Goal: Information Seeking & Learning: Learn about a topic

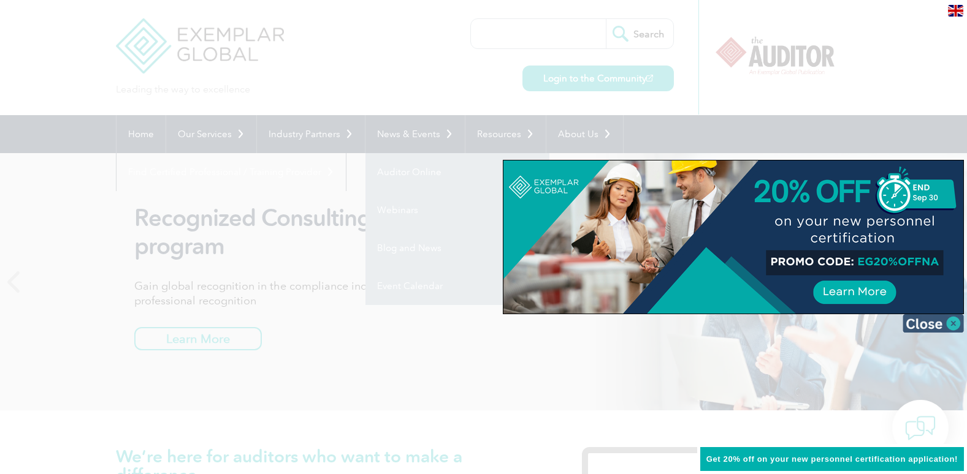
click at [959, 316] on img at bounding box center [932, 323] width 61 height 18
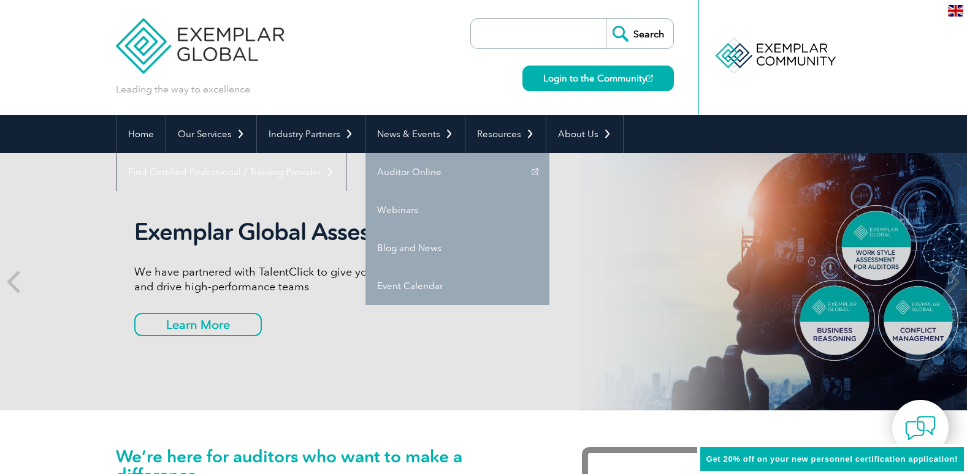
click at [160, 55] on img at bounding box center [200, 37] width 169 height 74
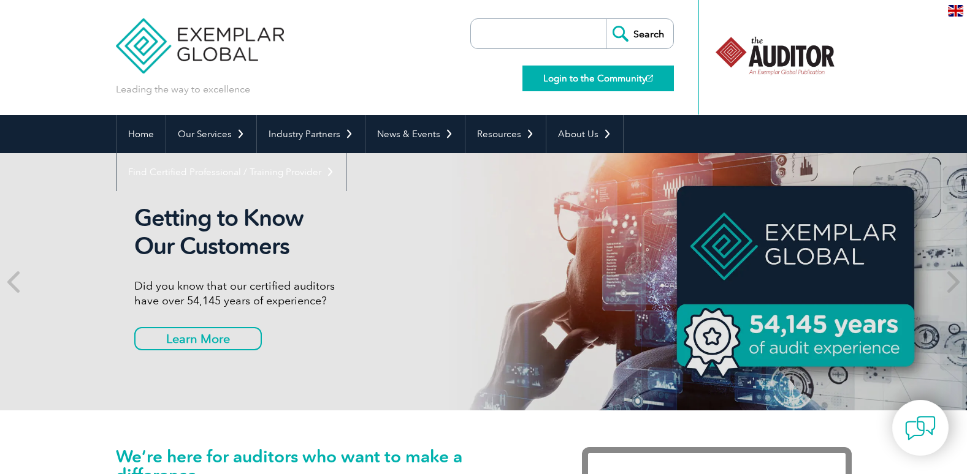
click at [624, 79] on link "Login to the Community" at bounding box center [597, 79] width 151 height 26
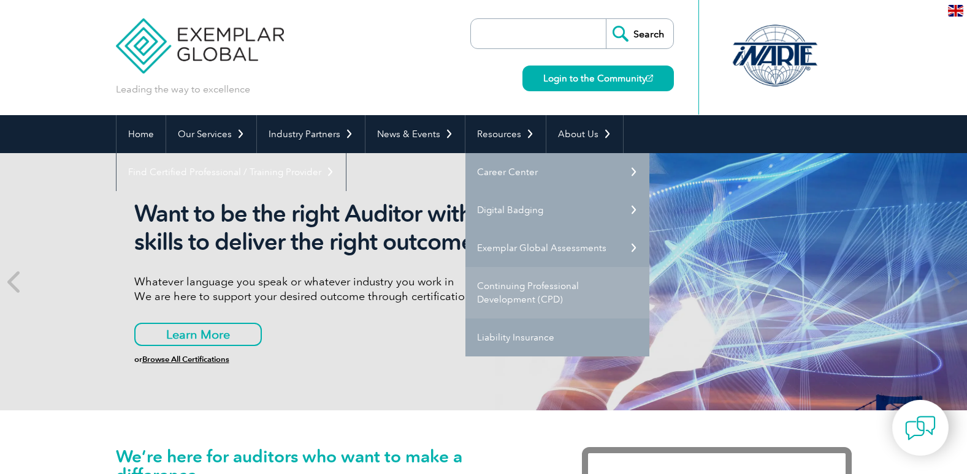
click at [550, 279] on link "Continuing Professional Development (CPD)" at bounding box center [557, 292] width 184 height 51
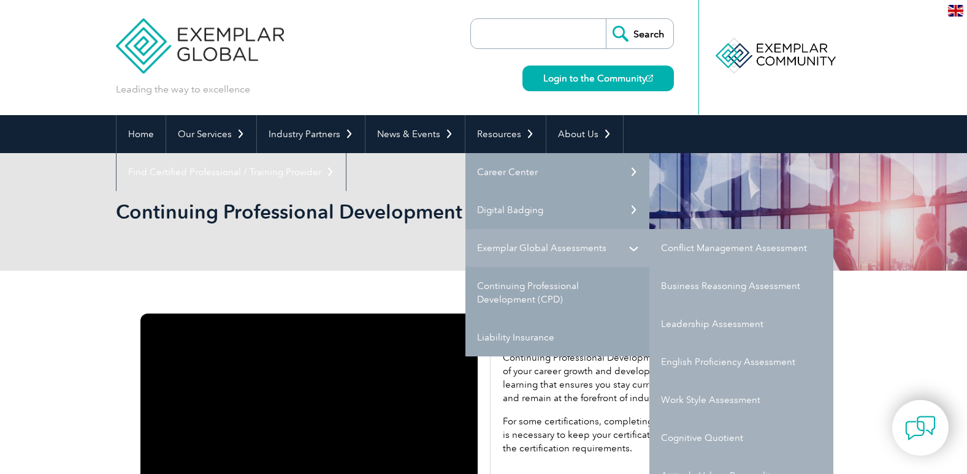
click at [525, 266] on link "Exemplar Global Assessments" at bounding box center [557, 248] width 184 height 38
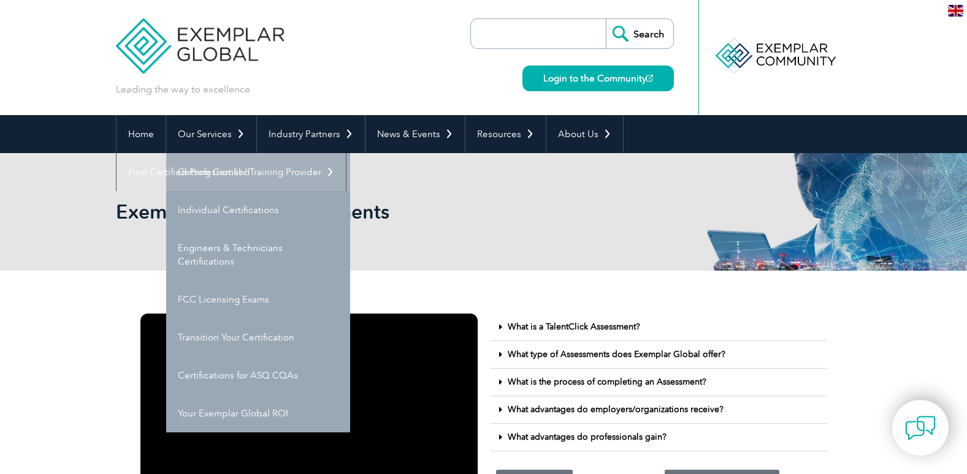
click at [233, 165] on link "Getting Certified" at bounding box center [258, 172] width 184 height 38
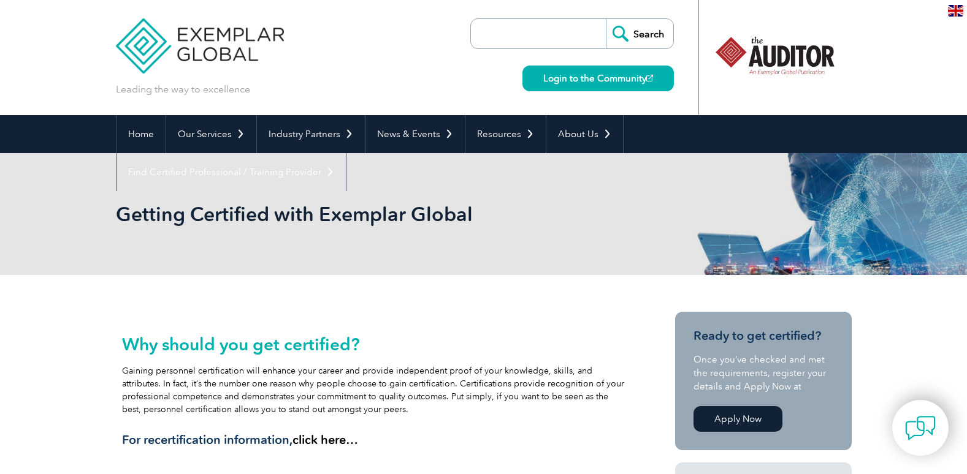
click at [161, 47] on img at bounding box center [200, 37] width 169 height 74
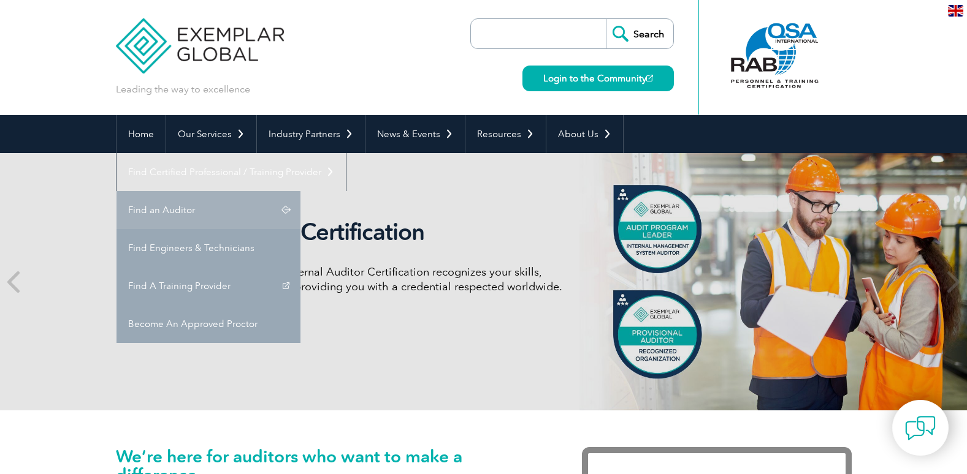
click at [300, 191] on link "Find an Auditor" at bounding box center [208, 210] width 184 height 38
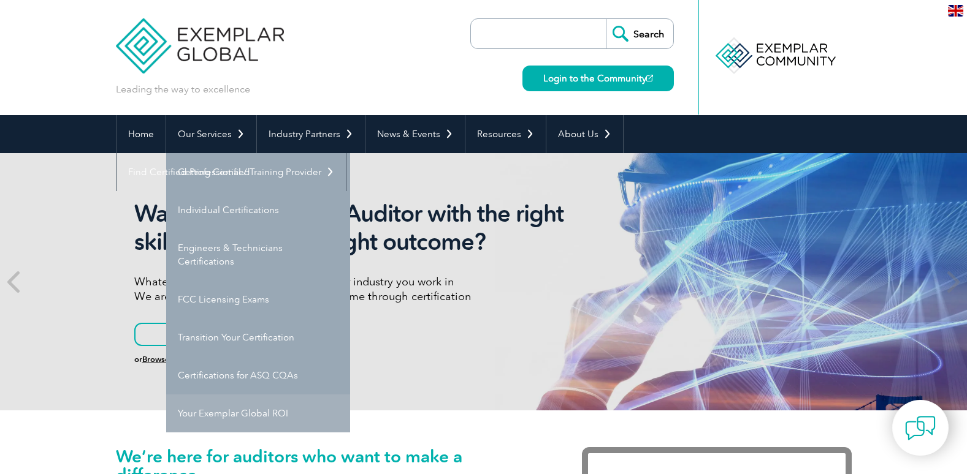
click at [228, 415] on link "Your Exemplar Global ROI" at bounding box center [258, 414] width 184 height 38
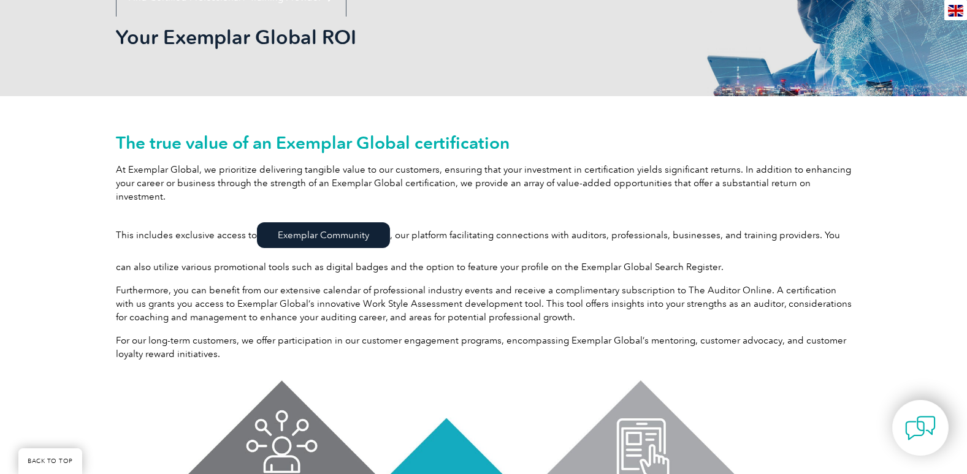
scroll to position [55, 0]
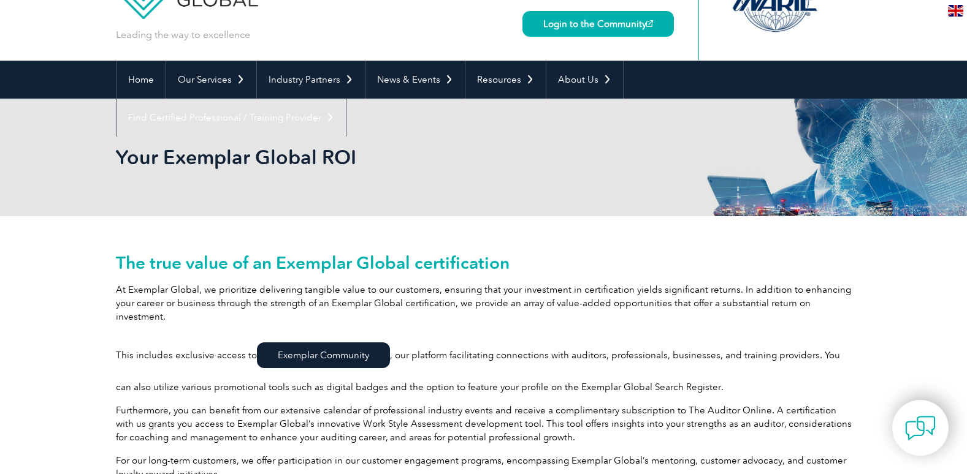
click at [959, 9] on img at bounding box center [955, 11] width 15 height 12
